Goal: Information Seeking & Learning: Learn about a topic

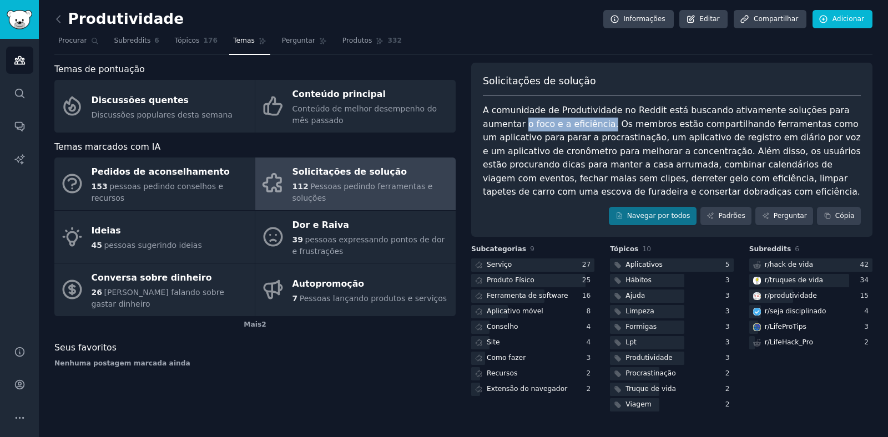
drag, startPoint x: 485, startPoint y: 126, endPoint x: 564, endPoint y: 126, distance: 79.4
click at [564, 126] on font "A comunidade de Produtividade no Reddit está buscando ativamente soluções para …" at bounding box center [673, 151] width 381 height 92
click at [691, 137] on font "A comunidade de Produtividade no Reddit está buscando ativamente soluções para …" at bounding box center [673, 151] width 381 height 92
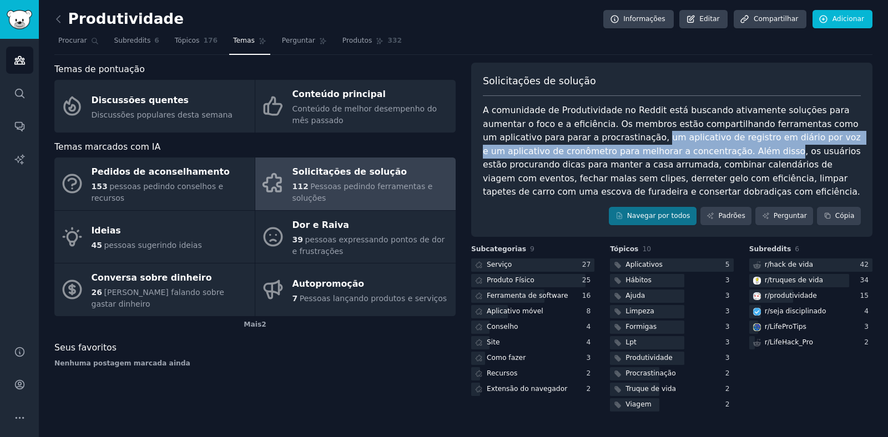
drag, startPoint x: 579, startPoint y: 139, endPoint x: 696, endPoint y: 154, distance: 117.5
click at [696, 154] on font "A comunidade de Produtividade no Reddit está buscando ativamente soluções para …" at bounding box center [673, 151] width 381 height 92
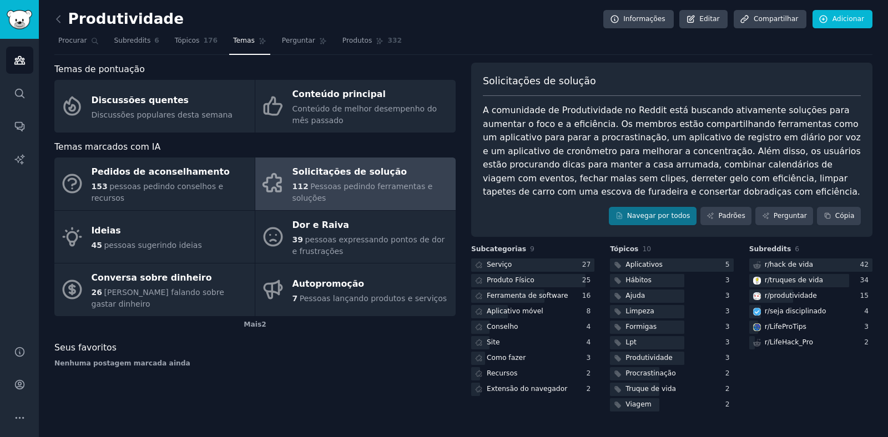
click at [761, 163] on font "A comunidade de Produtividade no Reddit está buscando ativamente soluções para …" at bounding box center [673, 151] width 381 height 92
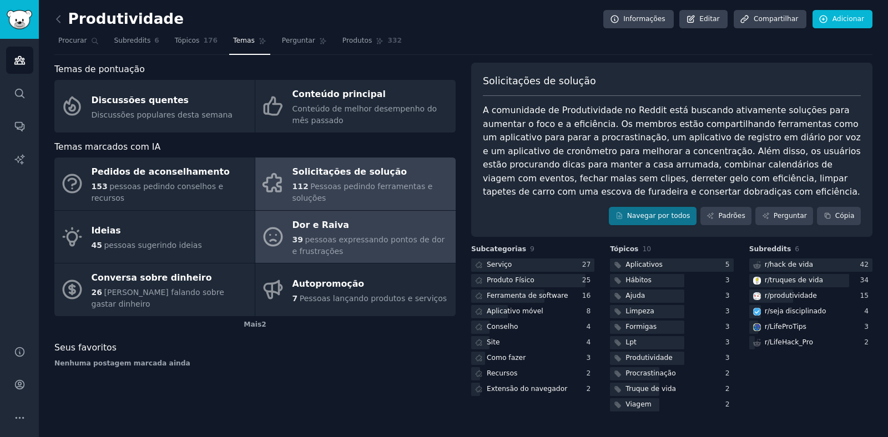
click at [320, 238] on font "pessoas expressando pontos de dor e frustrações" at bounding box center [369, 245] width 153 height 21
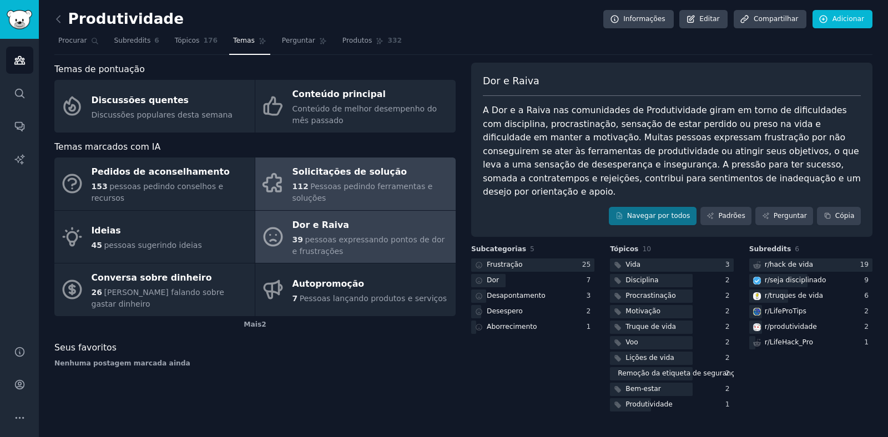
click at [335, 183] on font "Pessoas pedindo ferramentas e soluções" at bounding box center [363, 192] width 140 height 21
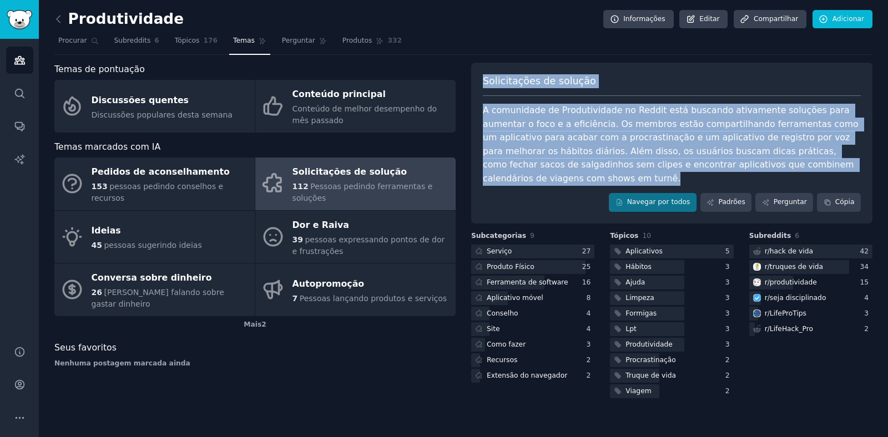
drag, startPoint x: 484, startPoint y: 83, endPoint x: 847, endPoint y: 165, distance: 372.2
click at [847, 165] on div "Solicitações de solução A comunidade de Produtividade no Reddit está buscando a…" at bounding box center [671, 143] width 401 height 161
copy div "Solicitações de solução A comunidade de Produtividade no Reddit está buscando a…"
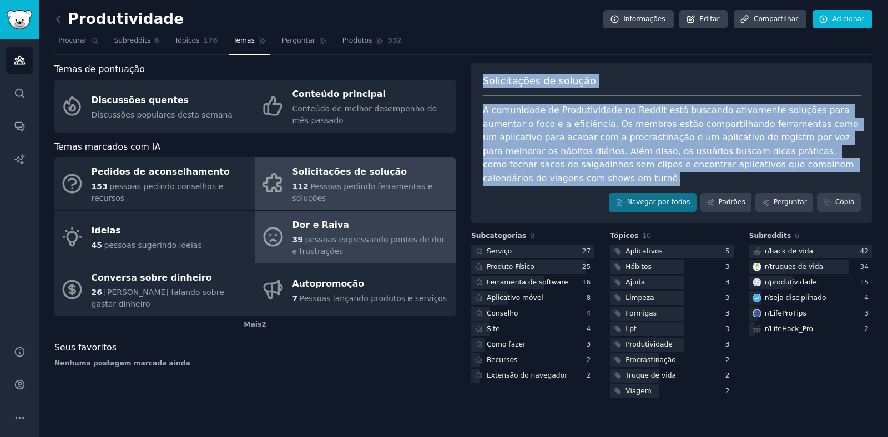
click at [375, 226] on div "Dor e Raiva" at bounding box center [372, 225] width 158 height 18
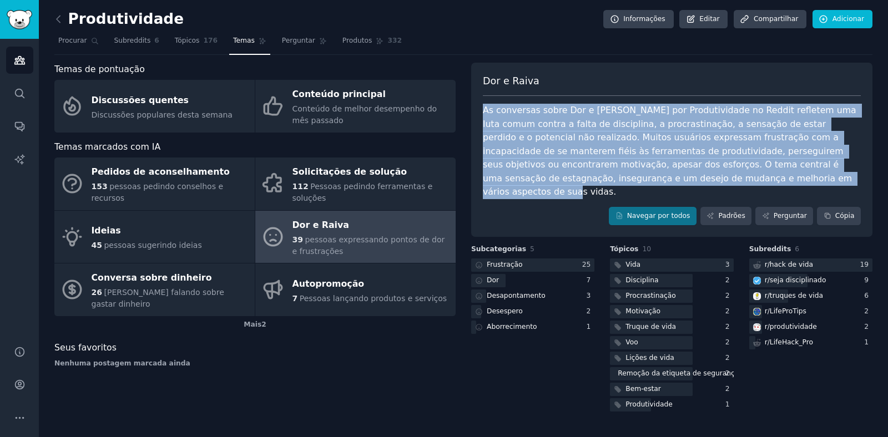
drag, startPoint x: 484, startPoint y: 112, endPoint x: 712, endPoint y: 176, distance: 236.5
click at [712, 176] on div "As conversas sobre Dor e [PERSON_NAME] por Produtividade no Reddit refletem uma…" at bounding box center [672, 151] width 378 height 95
copy font "As conversas sobre Dor e [PERSON_NAME] por Produtividade no Reddit refletem uma…"
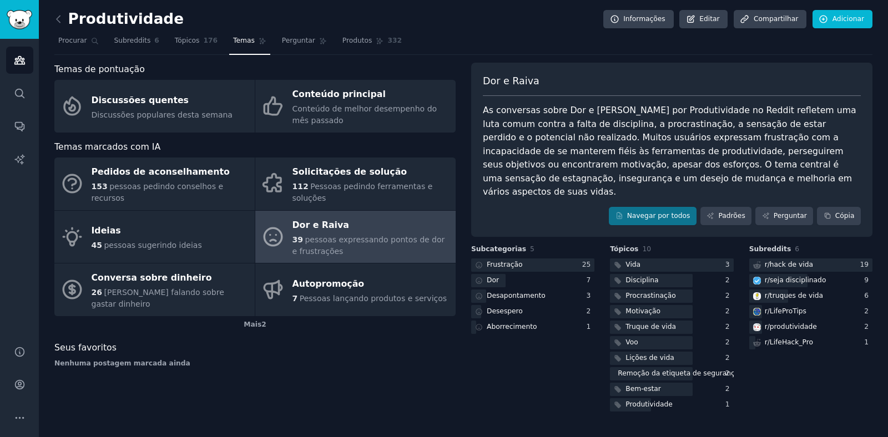
click at [463, 372] on div "Temas de pontuação Discussões quentes Discussões populares desta semana Conteúd…" at bounding box center [463, 238] width 818 height 351
click at [516, 261] on font "Frustração" at bounding box center [505, 265] width 36 height 8
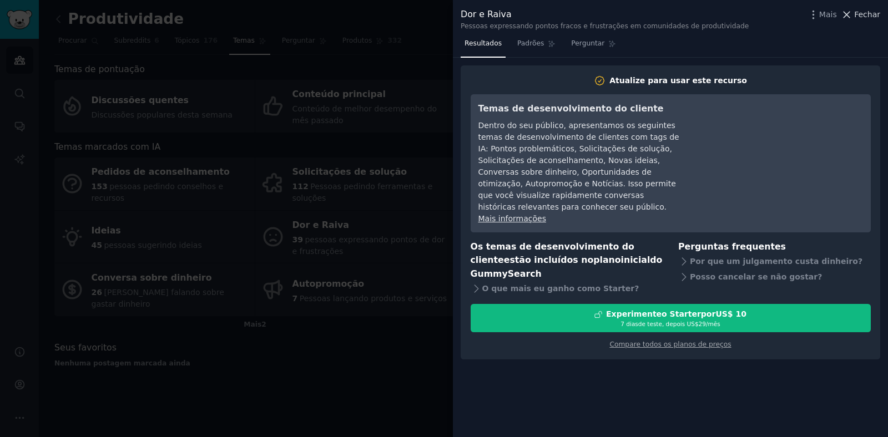
click at [870, 14] on font "Fechar" at bounding box center [867, 14] width 26 height 9
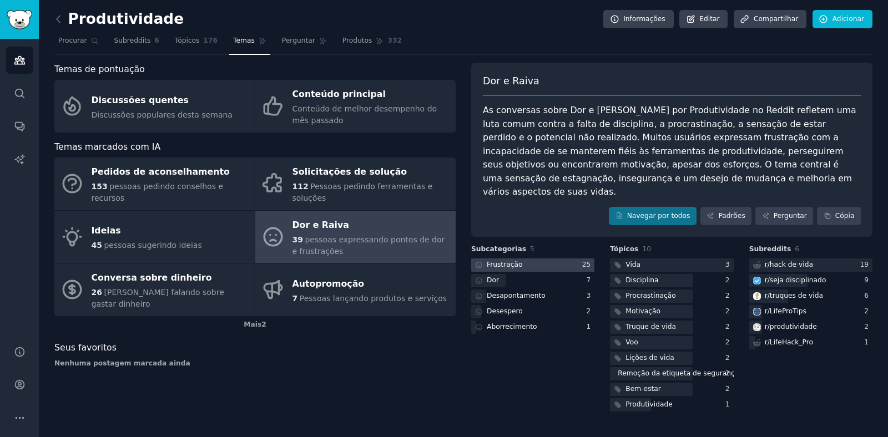
click at [515, 261] on font "Frustração" at bounding box center [505, 265] width 36 height 8
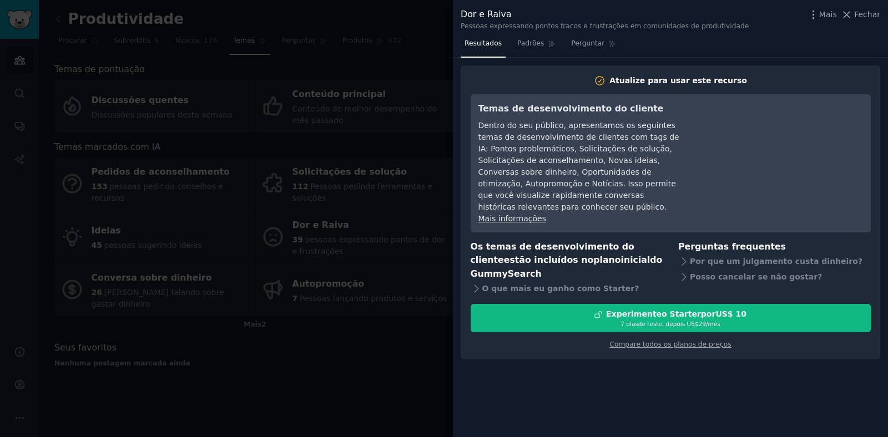
click at [558, 192] on font "Dentro do seu público, apresentamos os seguintes temas de desenvolvimento de cl…" at bounding box center [578, 166] width 201 height 90
click at [532, 45] on font "Padrões" at bounding box center [530, 43] width 27 height 8
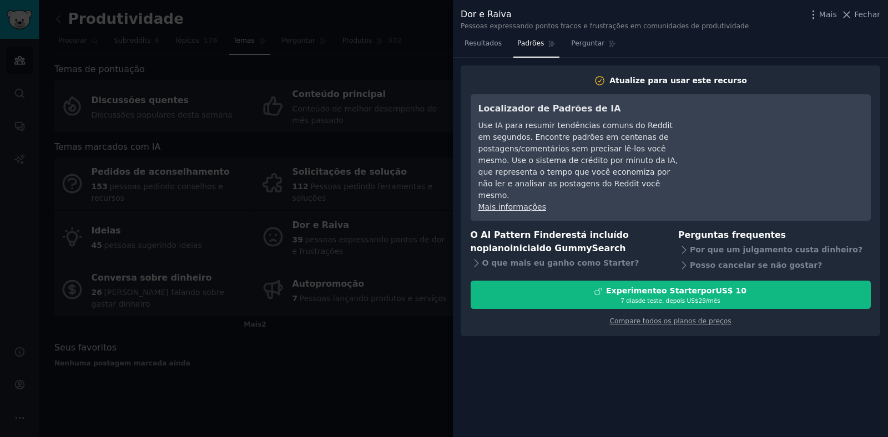
drag, startPoint x: 873, startPoint y: 11, endPoint x: 847, endPoint y: 36, distance: 36.1
click at [873, 11] on font "Fechar" at bounding box center [867, 14] width 26 height 9
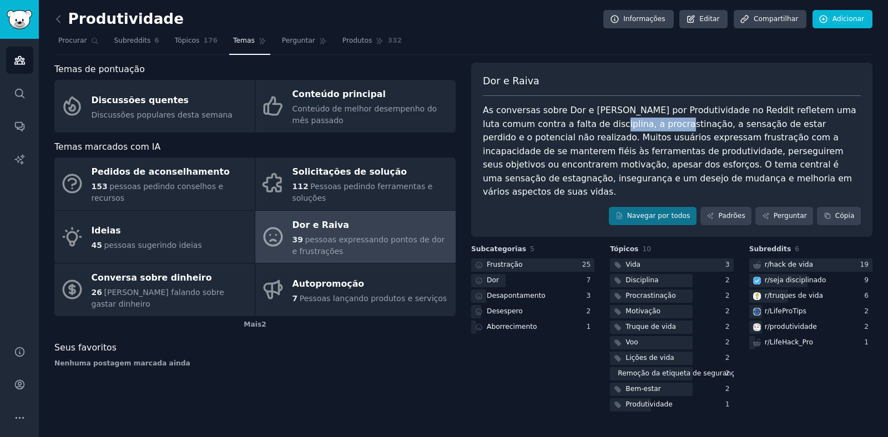
drag, startPoint x: 556, startPoint y: 125, endPoint x: 622, endPoint y: 125, distance: 65.5
click at [622, 125] on font "As conversas sobre Dor e [PERSON_NAME] por Produtividade no Reddit refletem uma…" at bounding box center [671, 151] width 376 height 92
click at [658, 128] on font "As conversas sobre Dor e [PERSON_NAME] por Produtividade no Reddit refletem uma…" at bounding box center [671, 151] width 376 height 92
drag, startPoint x: 627, startPoint y: 125, endPoint x: 739, endPoint y: 125, distance: 111.6
click at [739, 125] on font "As conversas sobre Dor e [PERSON_NAME] por Produtividade no Reddit refletem uma…" at bounding box center [671, 151] width 376 height 92
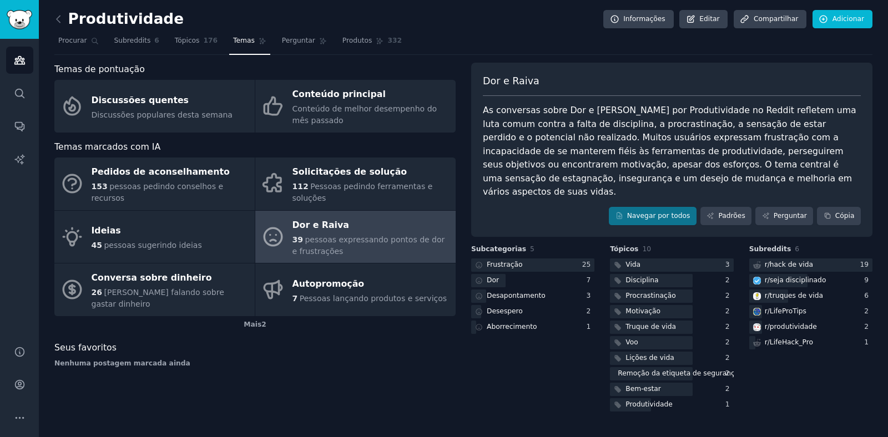
click at [786, 133] on font "As conversas sobre Dor e [PERSON_NAME] por Produtividade no Reddit refletem uma…" at bounding box center [671, 151] width 376 height 92
drag, startPoint x: 741, startPoint y: 125, endPoint x: 840, endPoint y: 128, distance: 99.4
click at [846, 127] on font "As conversas sobre Dor e [PERSON_NAME] por Produtividade no Reddit refletem uma…" at bounding box center [671, 151] width 376 height 92
click at [822, 139] on div "As conversas sobre Dor e [PERSON_NAME] por Produtividade no Reddit refletem uma…" at bounding box center [672, 151] width 378 height 95
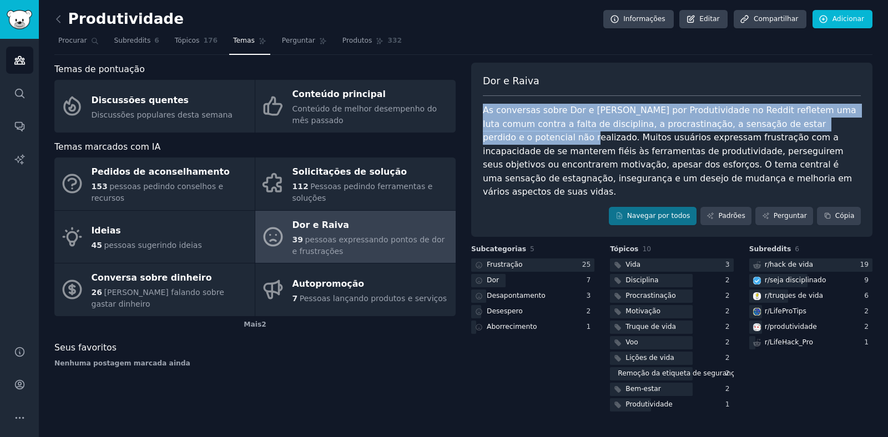
drag, startPoint x: 847, startPoint y: 123, endPoint x: 485, endPoint y: 110, distance: 362.1
click at [485, 110] on font "As conversas sobre Dor e [PERSON_NAME] por Produtividade no Reddit refletem uma…" at bounding box center [671, 151] width 376 height 92
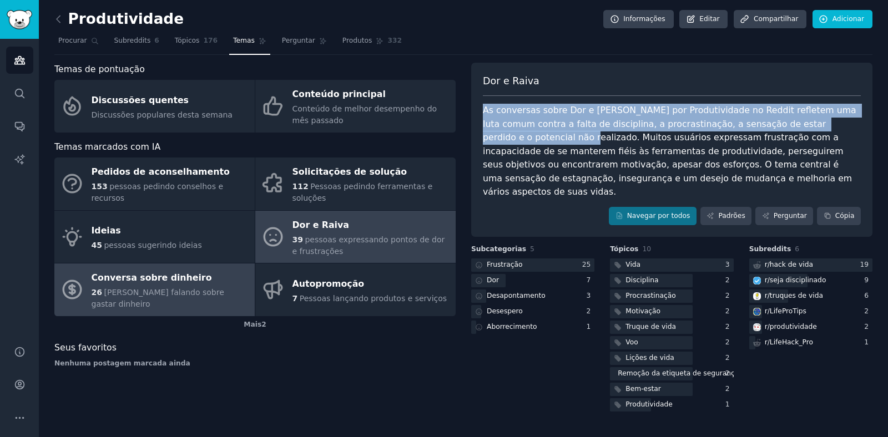
click at [147, 284] on font "Conversa sobre dinheiro" at bounding box center [152, 278] width 120 height 14
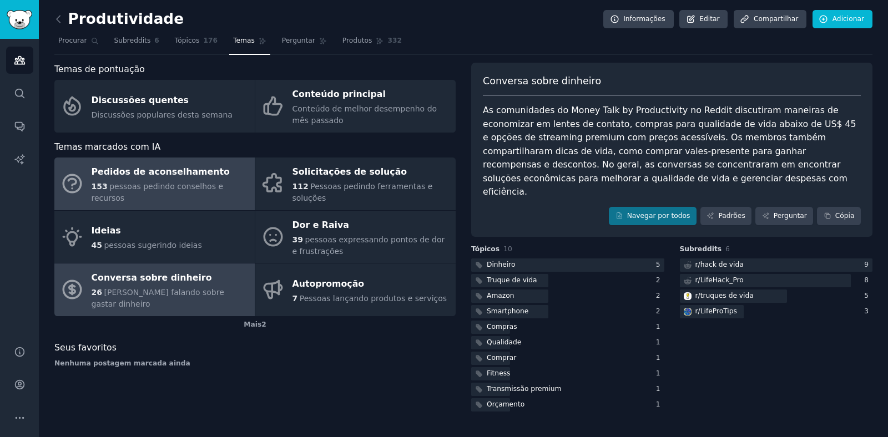
click at [146, 190] on font "pessoas pedindo conselhos e recursos" at bounding box center [158, 192] width 132 height 21
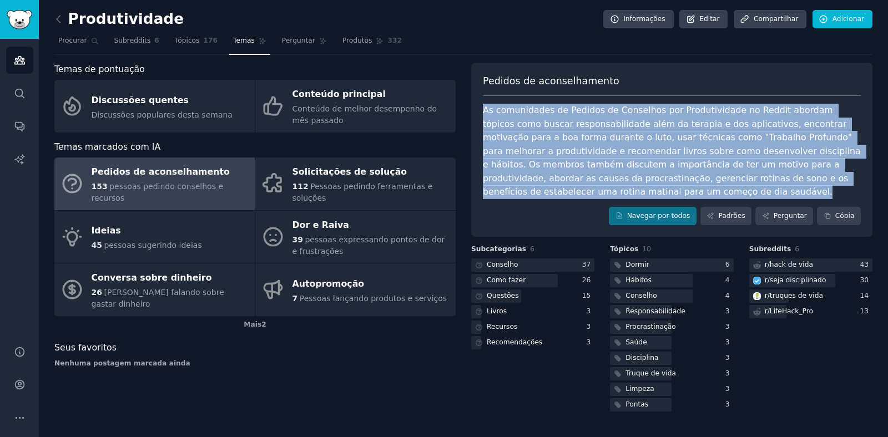
drag, startPoint x: 485, startPoint y: 111, endPoint x: 567, endPoint y: 191, distance: 114.6
click at [567, 191] on div "As comunidades de Pedidos de Conselhos por Produtividade no Reddit abordam tópi…" at bounding box center [672, 151] width 378 height 95
copy font "As comunidades de Pedidos de Conselhos por Produtividade no Reddit abordam tópi…"
